Goal: Transaction & Acquisition: Purchase product/service

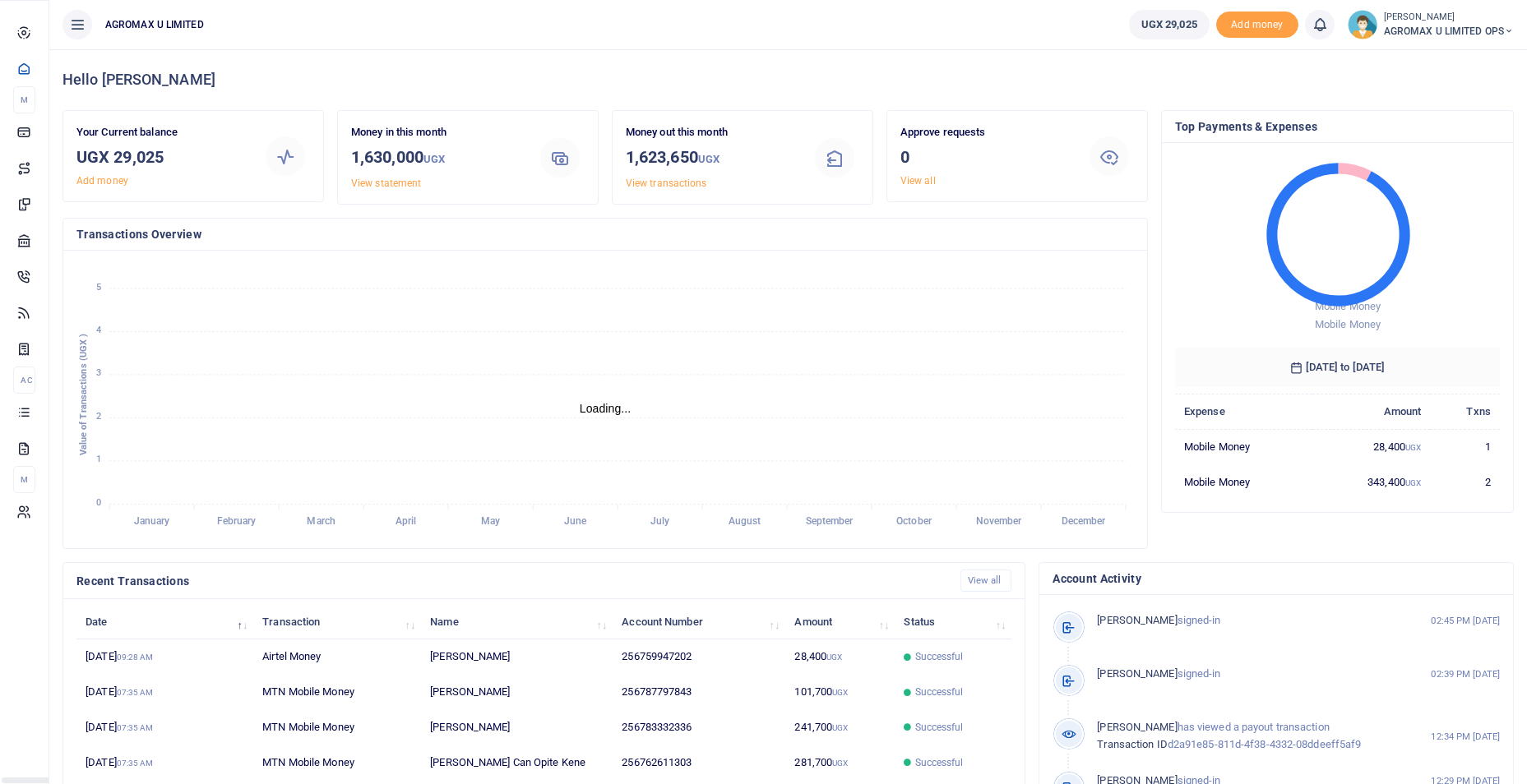
scroll to position [13, 13]
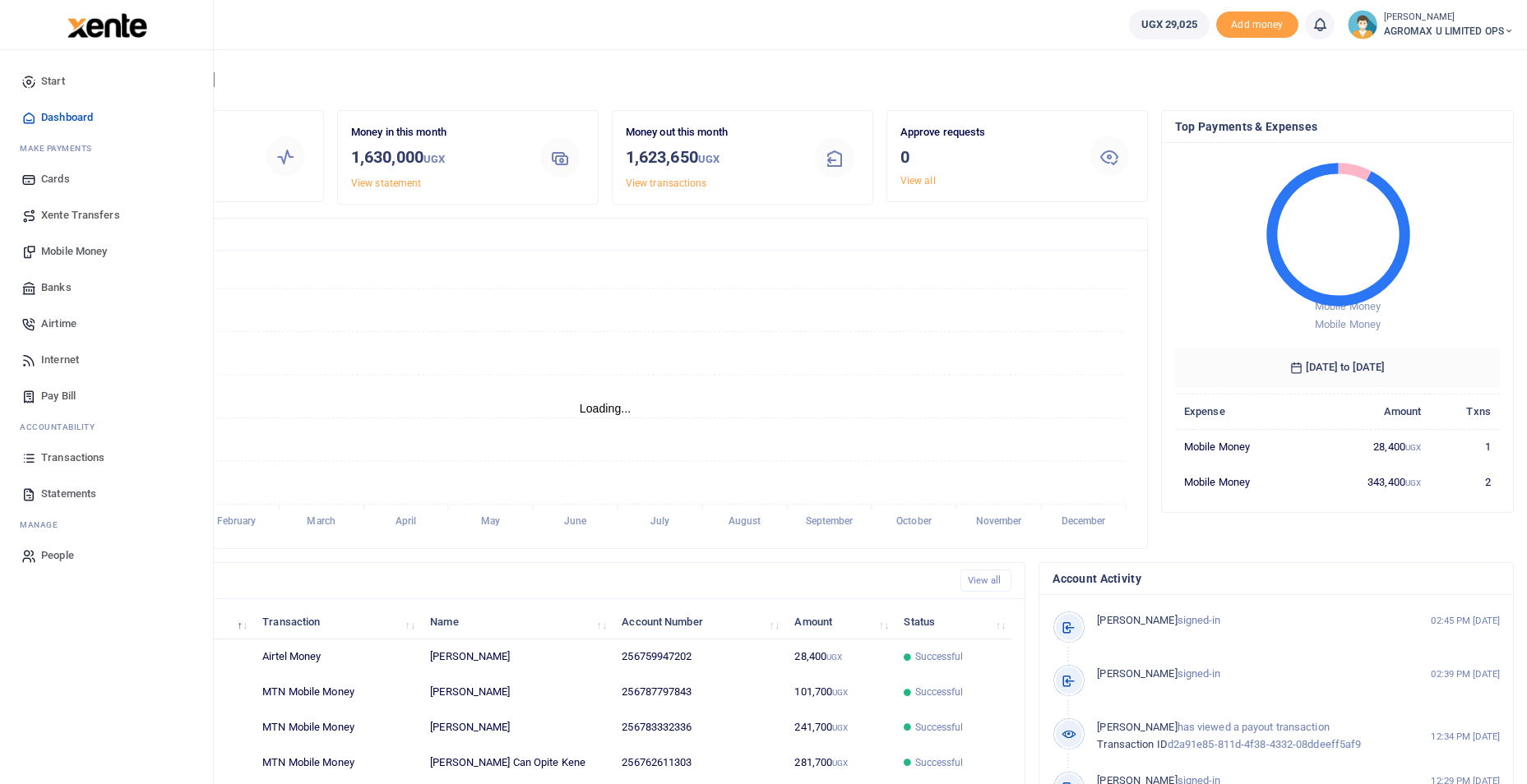
click at [75, 249] on span "Mobile Money" at bounding box center [74, 251] width 66 height 16
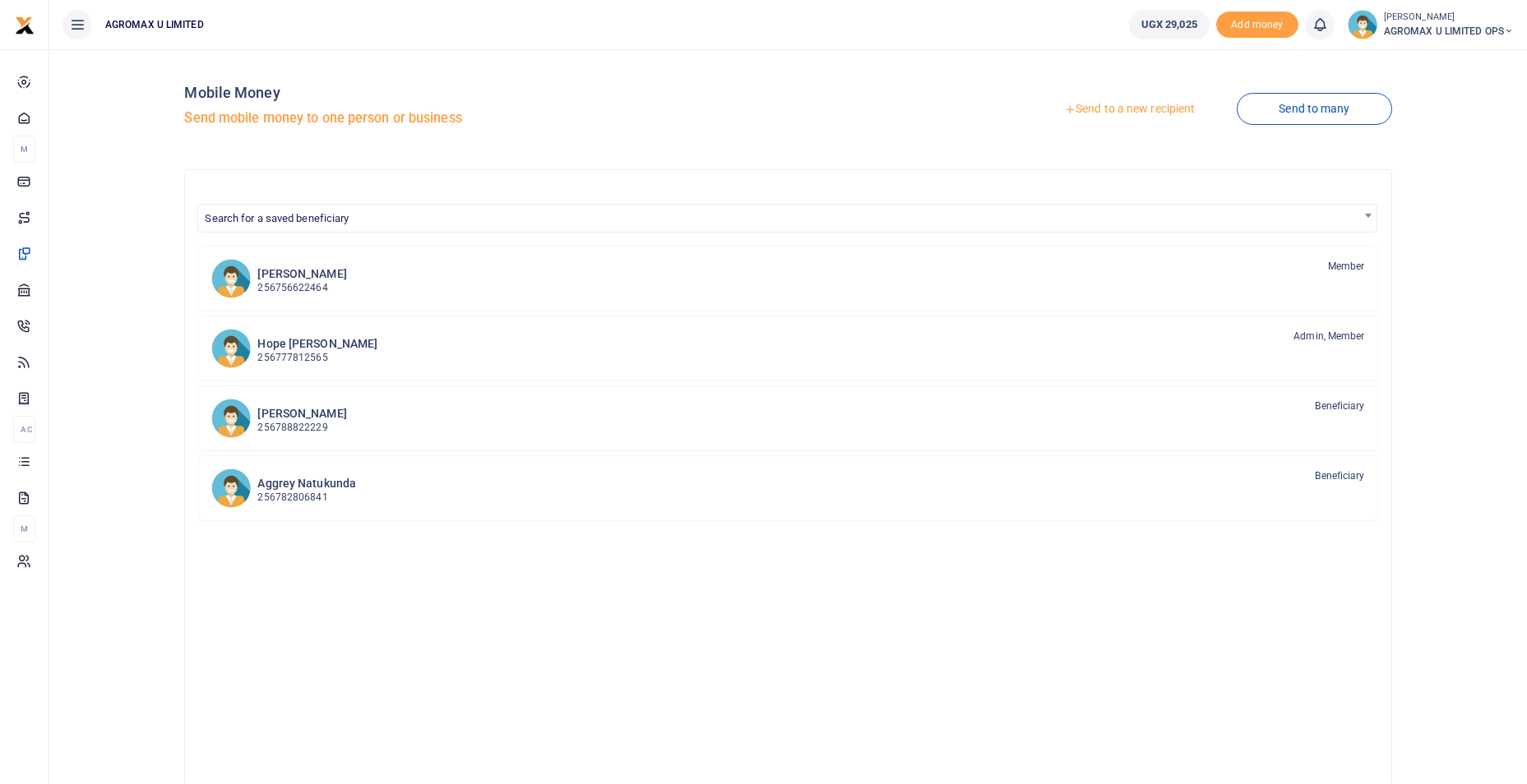
click at [1141, 109] on link "Send to a new recipient" at bounding box center [1129, 109] width 214 height 29
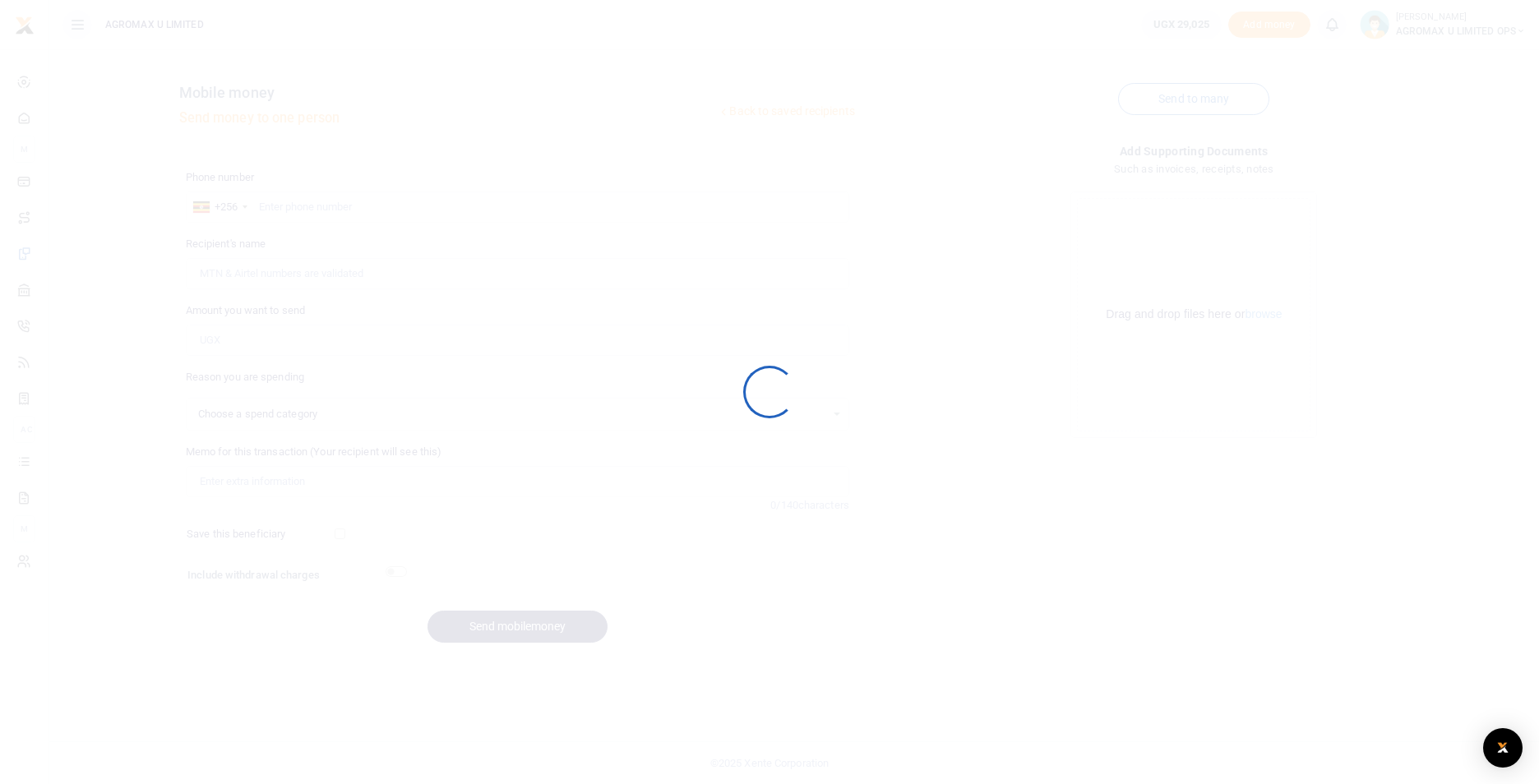
select select
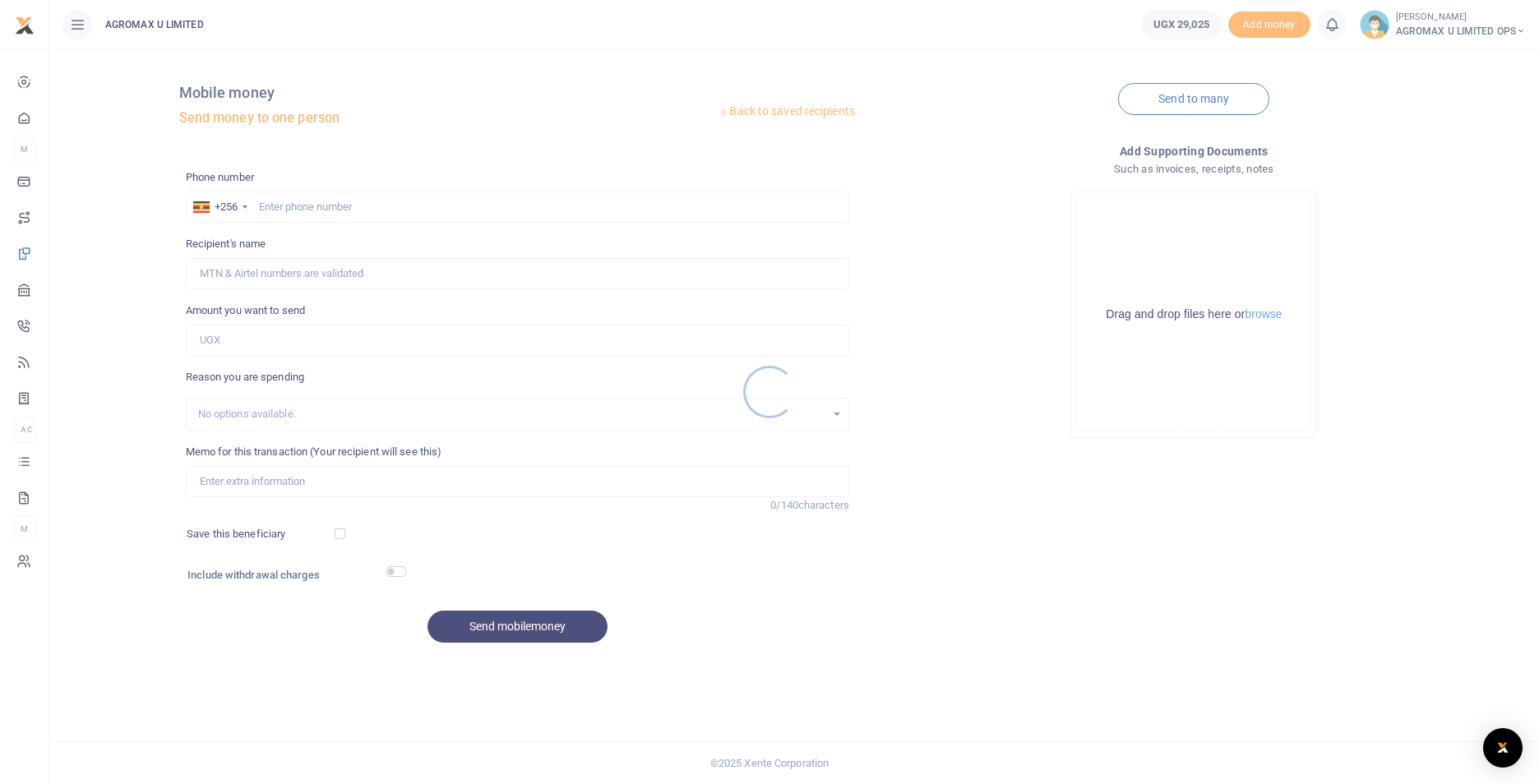
click at [310, 200] on div at bounding box center [769, 392] width 1539 height 784
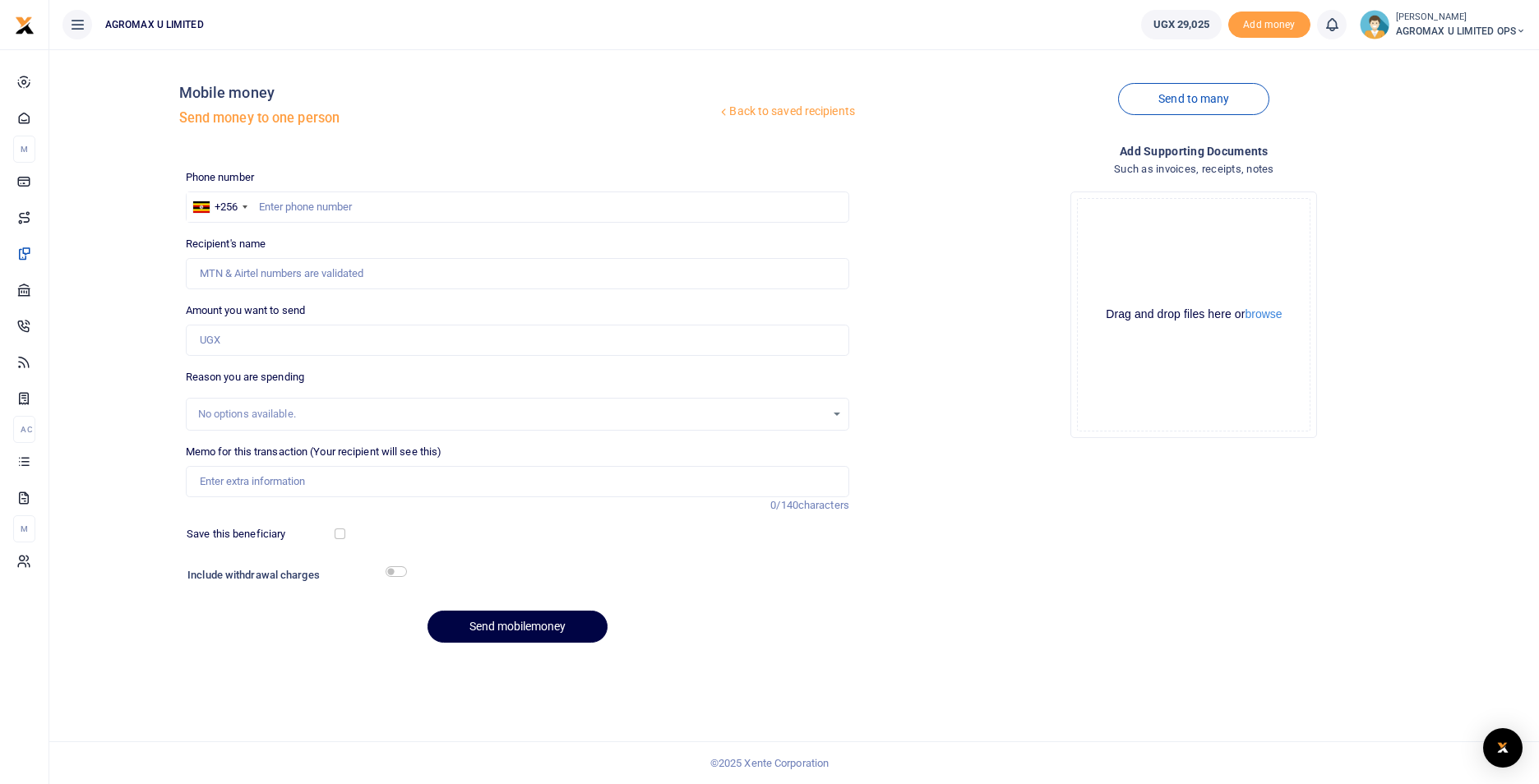
click at [310, 208] on div at bounding box center [769, 392] width 1539 height 784
click at [321, 205] on input "text" at bounding box center [518, 207] width 664 height 31
type input "783631960"
type input "[PERSON_NAME]"
type input "783631960"
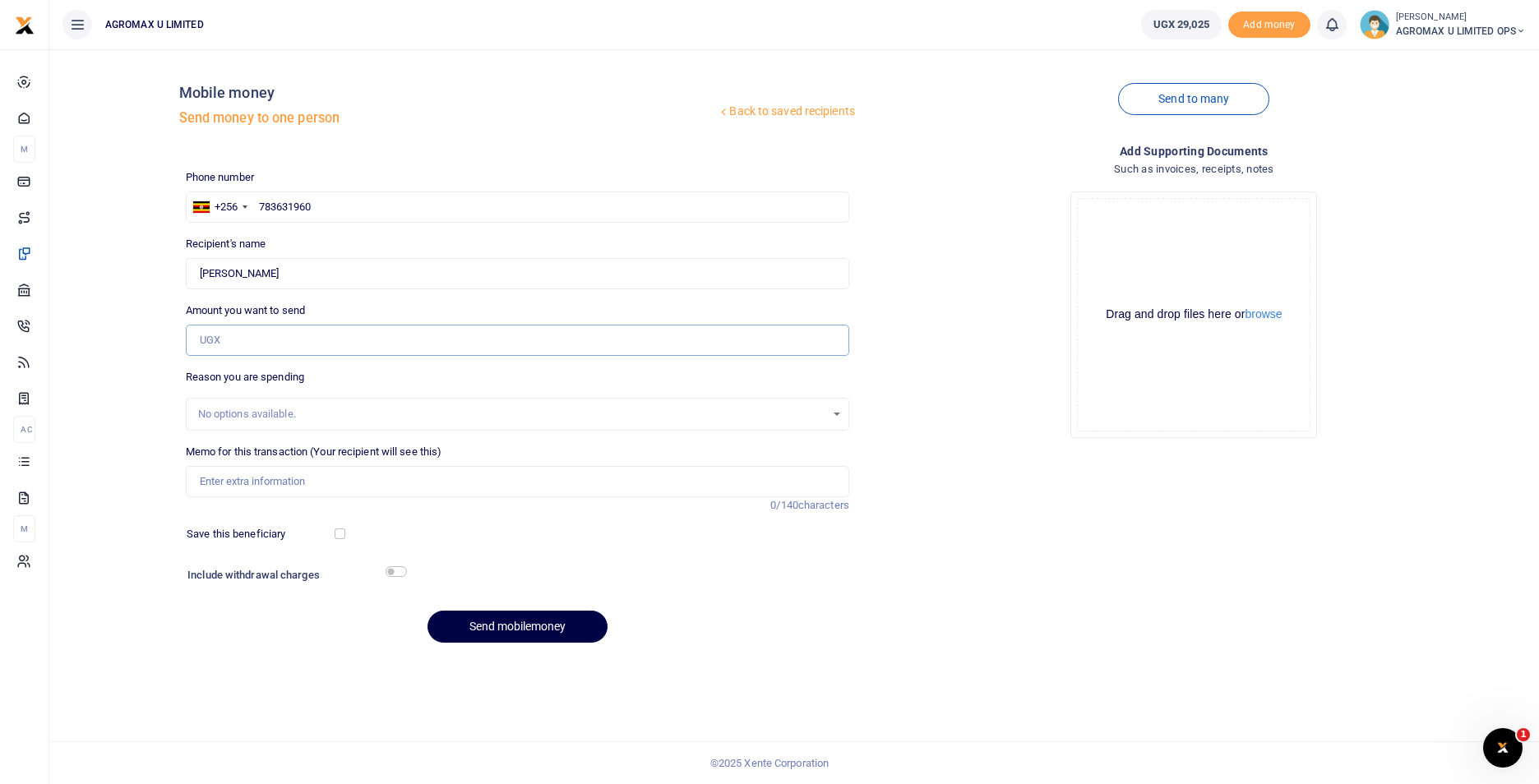
click at [280, 338] on input "Amount you want to send" at bounding box center [518, 339] width 664 height 31
type input "24,000"
click at [385, 566] on div "Include withdrawal charges" at bounding box center [293, 577] width 226 height 26
click at [398, 566] on input "checkbox" at bounding box center [396, 571] width 22 height 10
checkbox input "true"
